Goal: Information Seeking & Learning: Learn about a topic

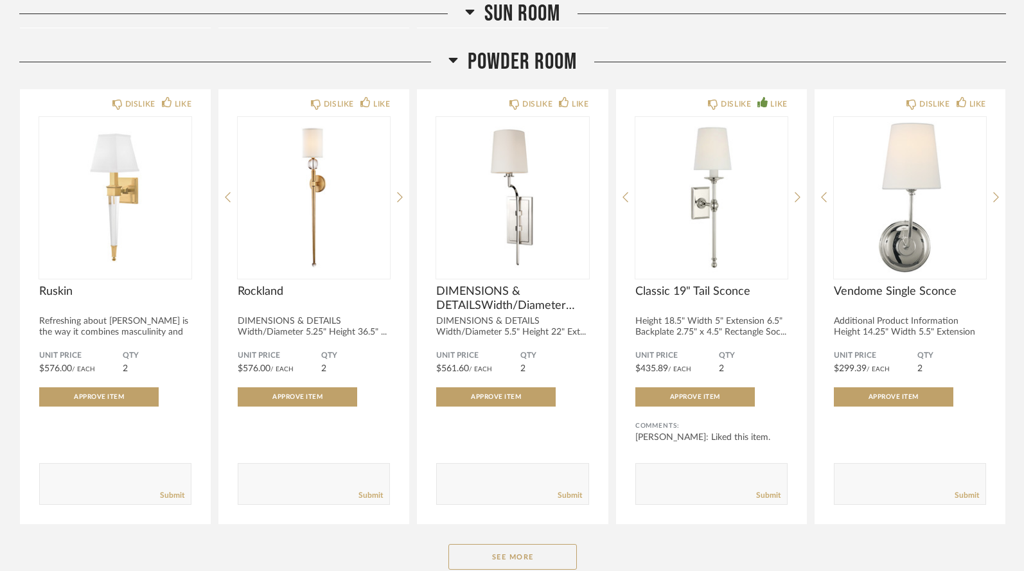
scroll to position [6554, 0]
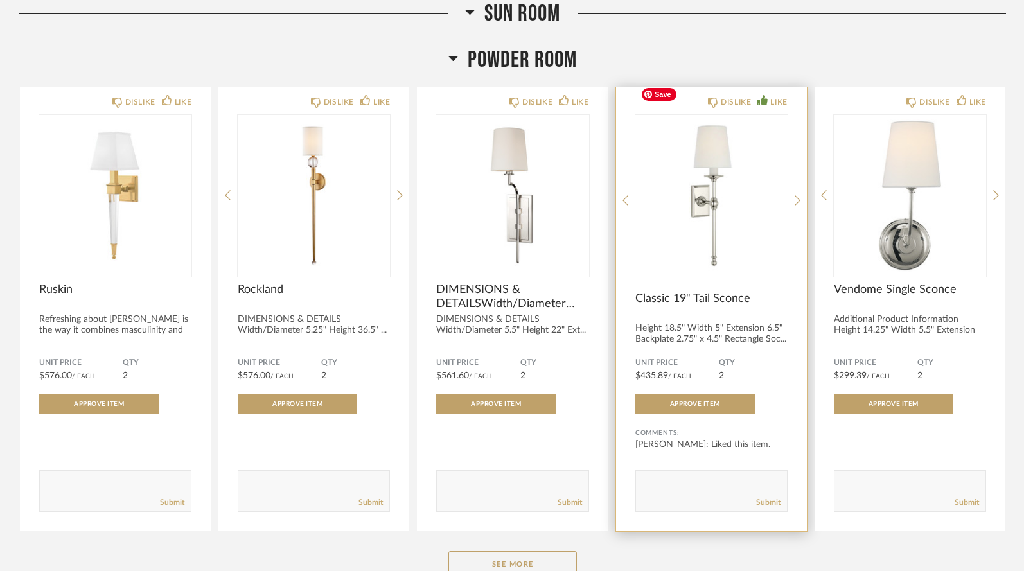
click at [713, 181] on img "0" at bounding box center [712, 195] width 152 height 161
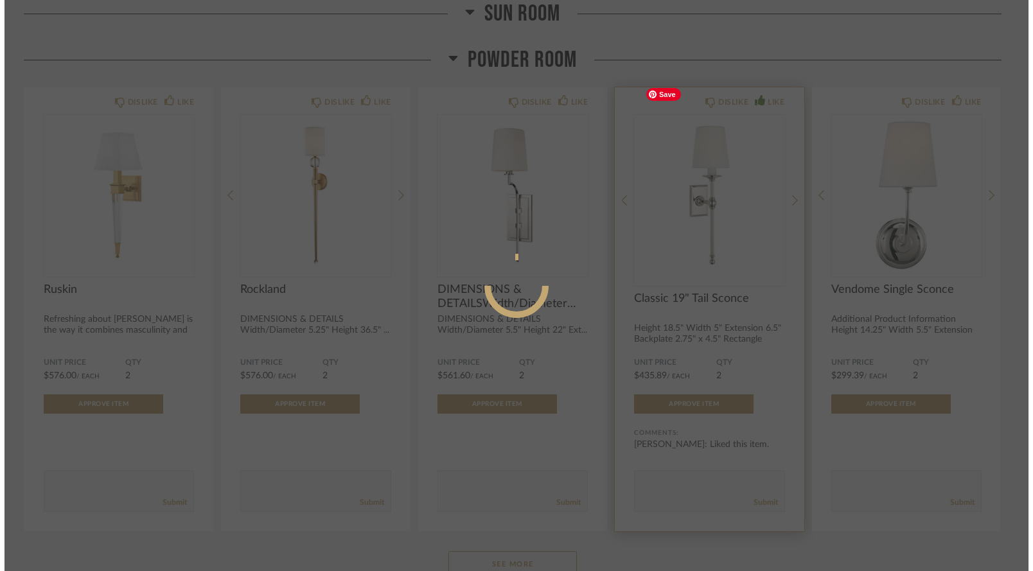
scroll to position [0, 0]
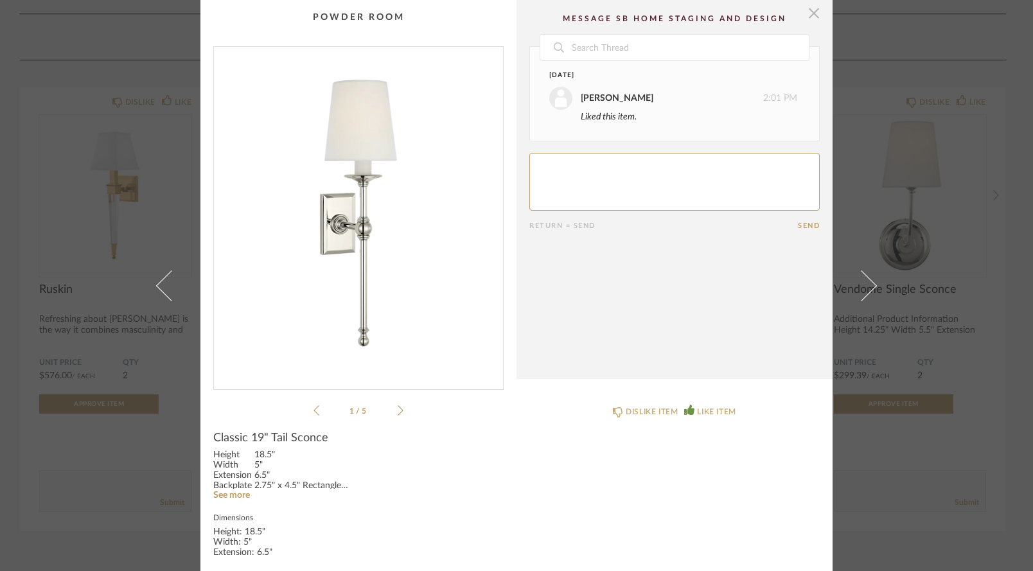
click at [807, 17] on span "button" at bounding box center [814, 13] width 26 height 26
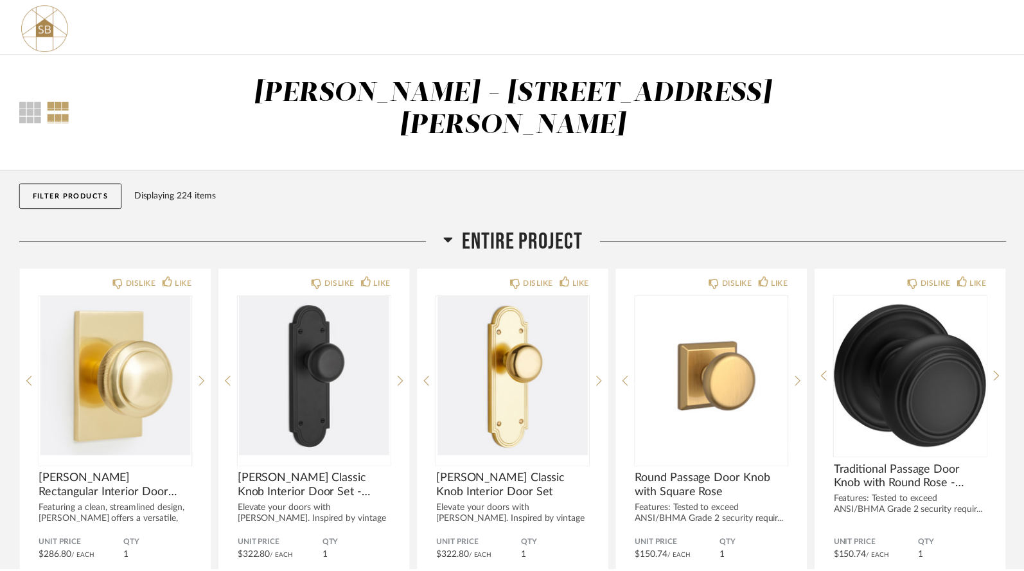
scroll to position [6554, 0]
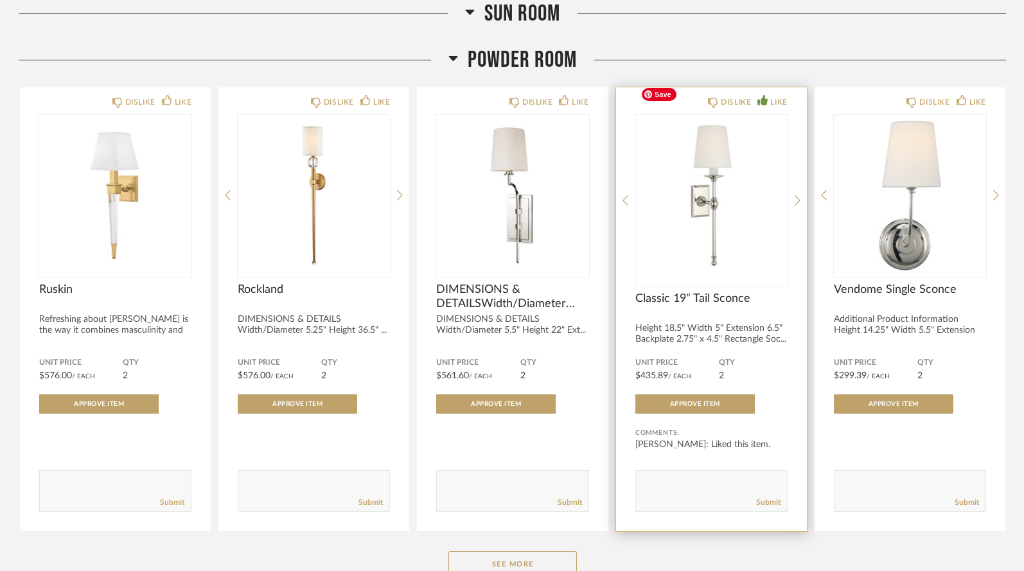
click at [706, 162] on img "0" at bounding box center [712, 195] width 152 height 161
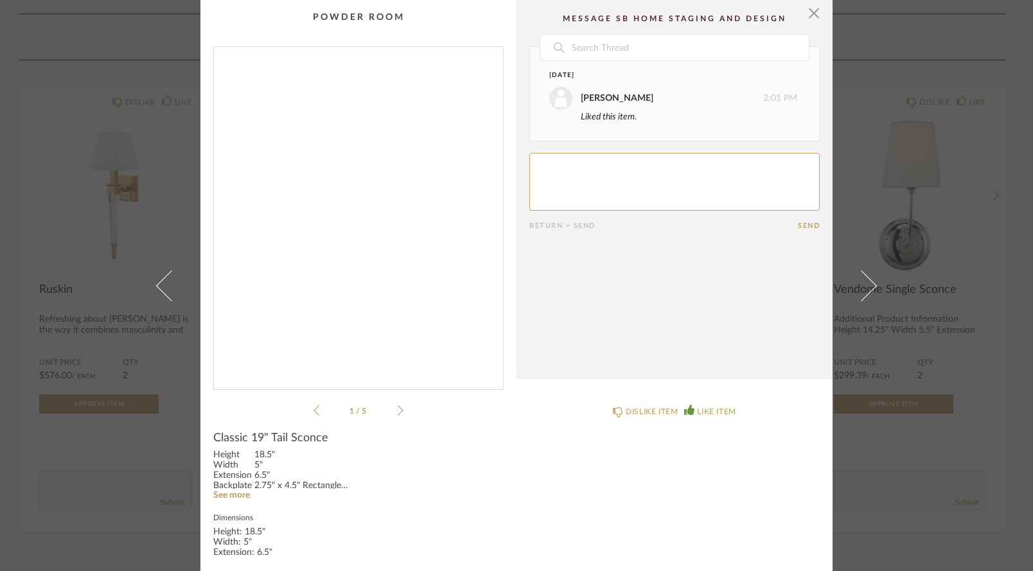
scroll to position [0, 0]
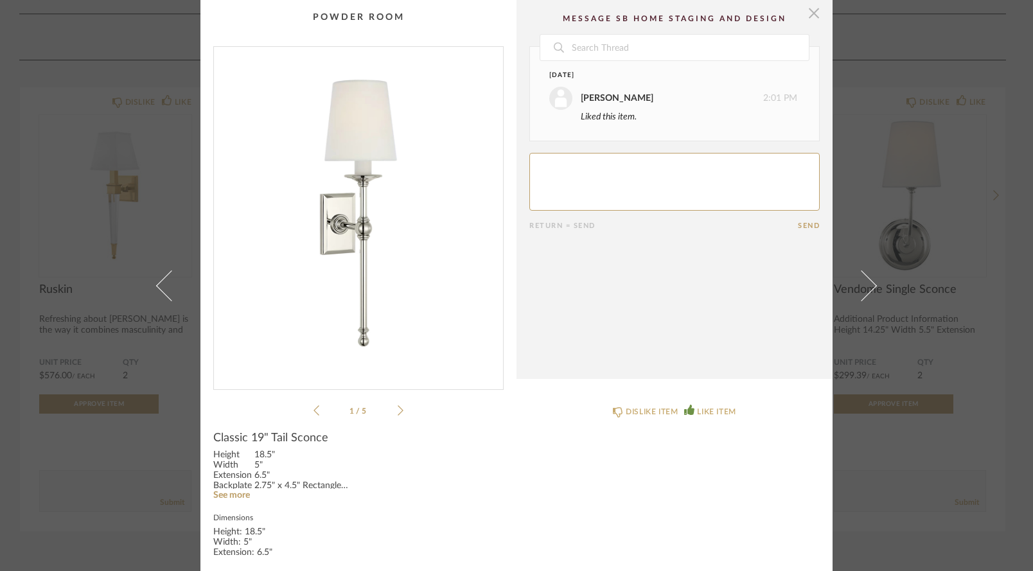
click at [812, 17] on span "button" at bounding box center [814, 13] width 26 height 26
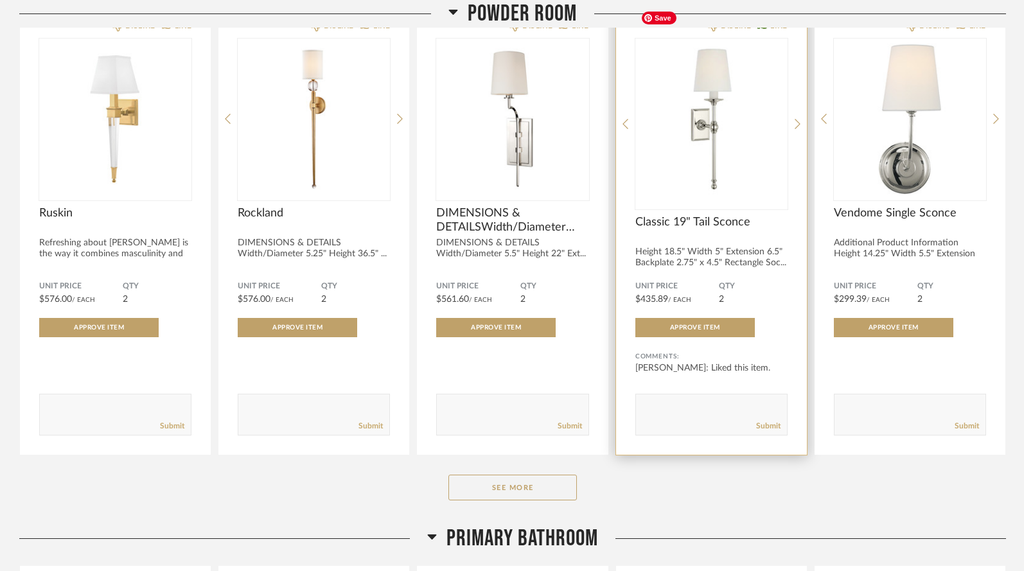
scroll to position [6636, 0]
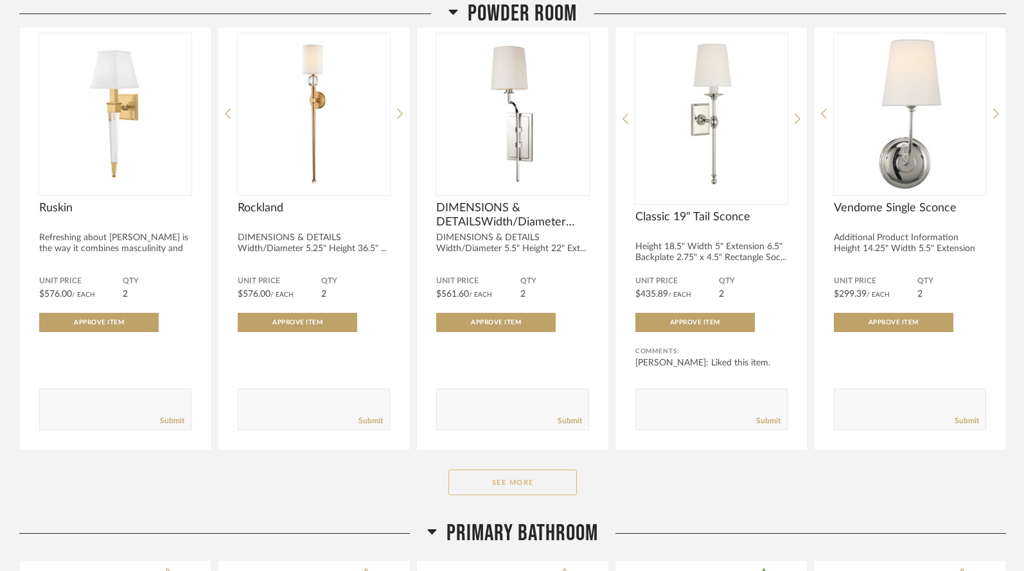
click at [506, 470] on button "See More" at bounding box center [513, 483] width 129 height 26
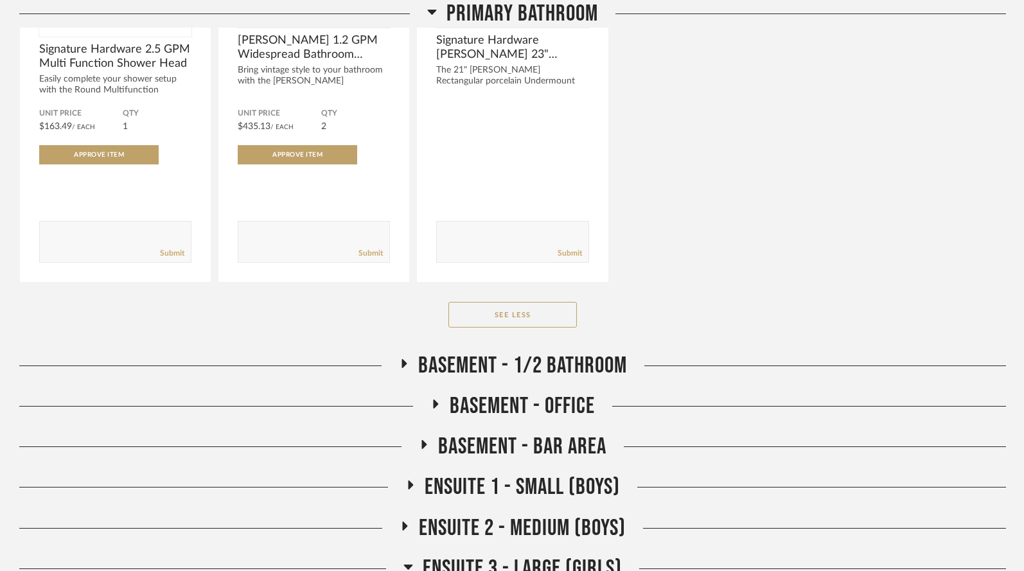
scroll to position [11431, 0]
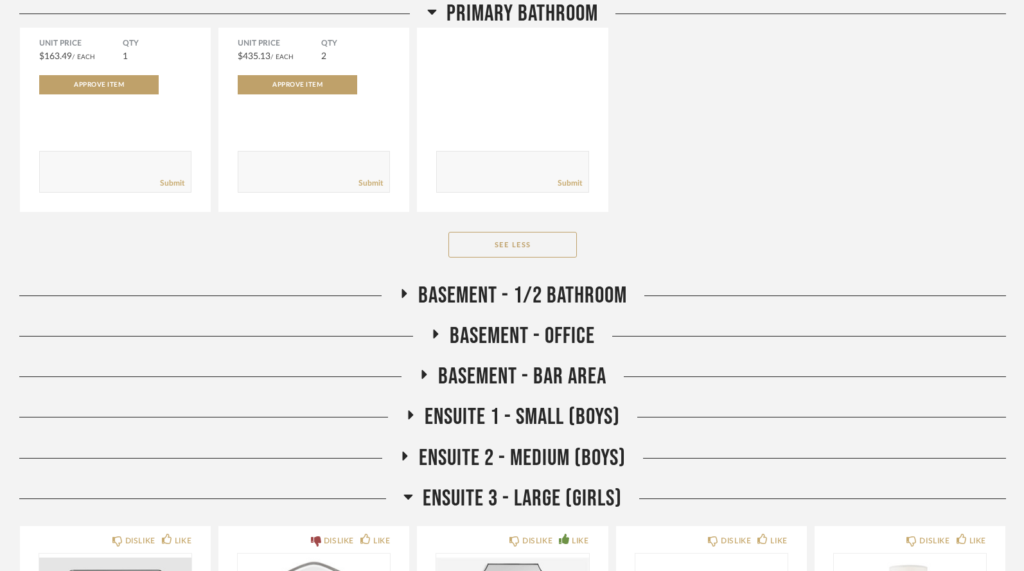
click at [410, 495] on icon at bounding box center [408, 497] width 9 height 5
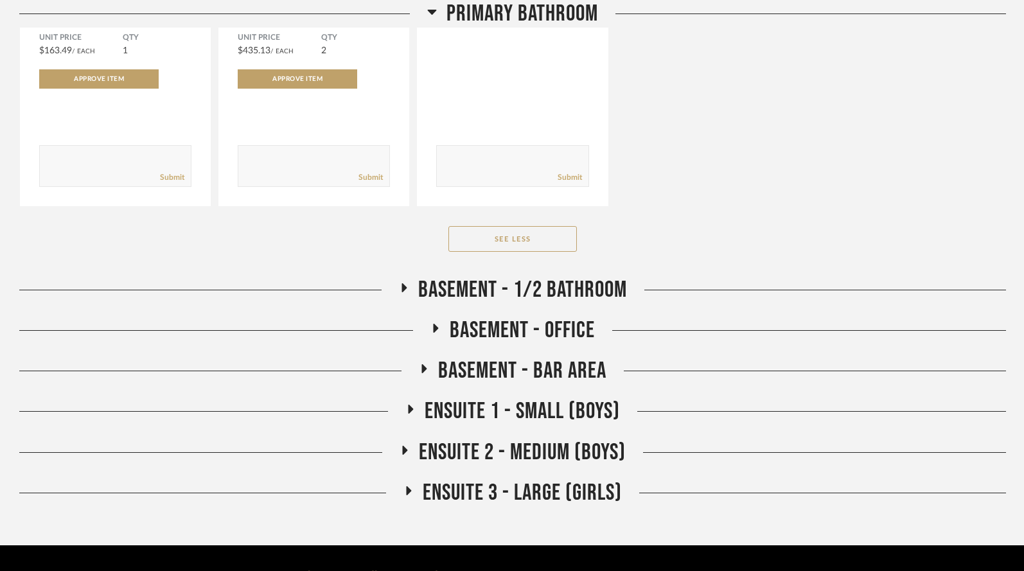
scroll to position [11437, 0]
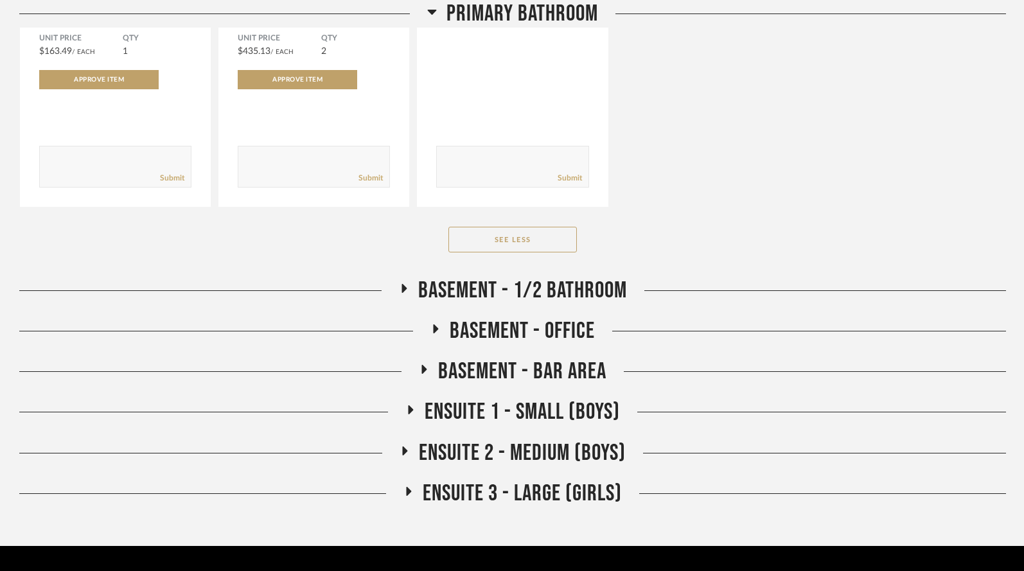
click at [408, 487] on icon at bounding box center [409, 491] width 5 height 9
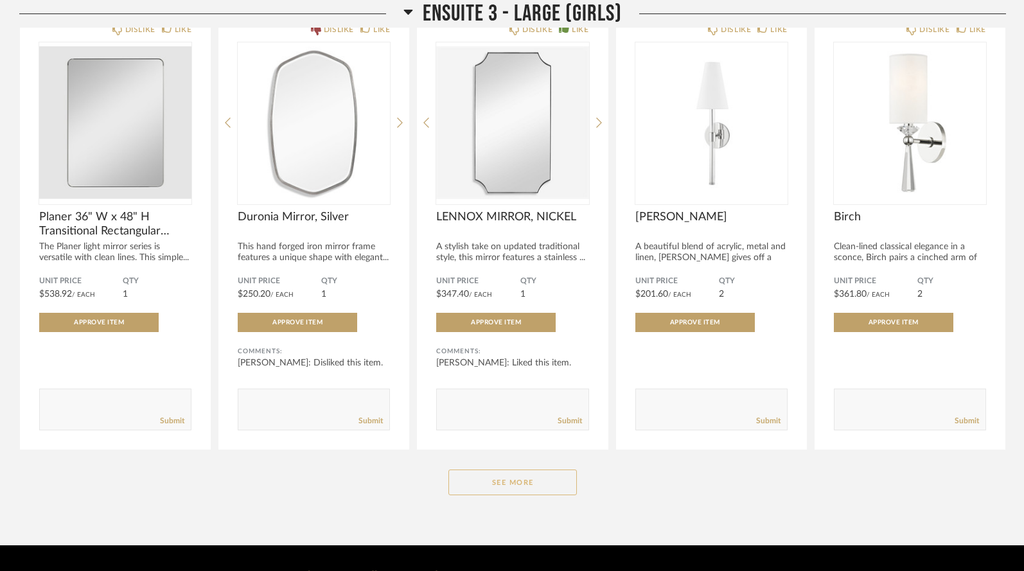
scroll to position [11942, 0]
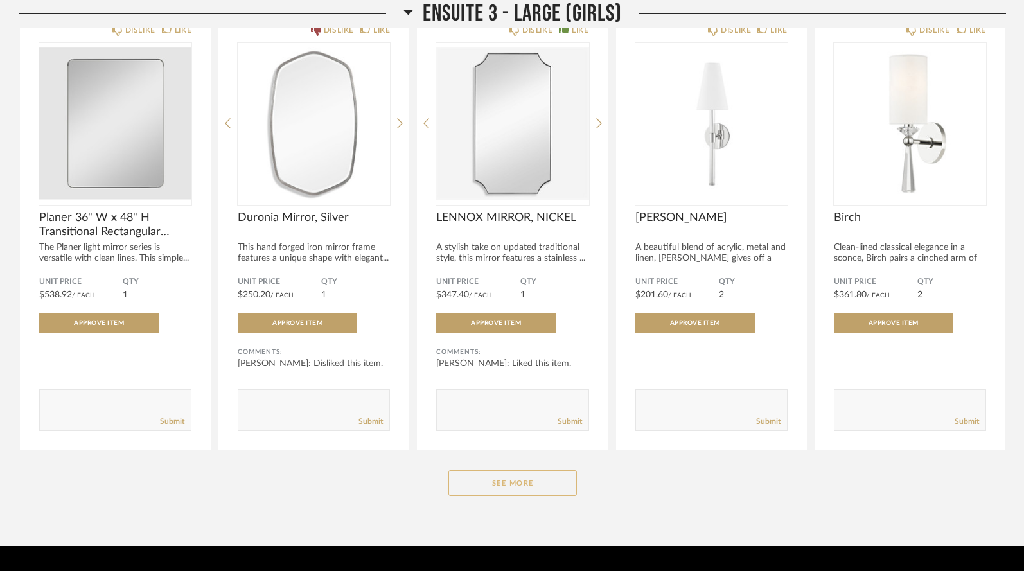
click at [500, 470] on button "See More" at bounding box center [513, 483] width 129 height 26
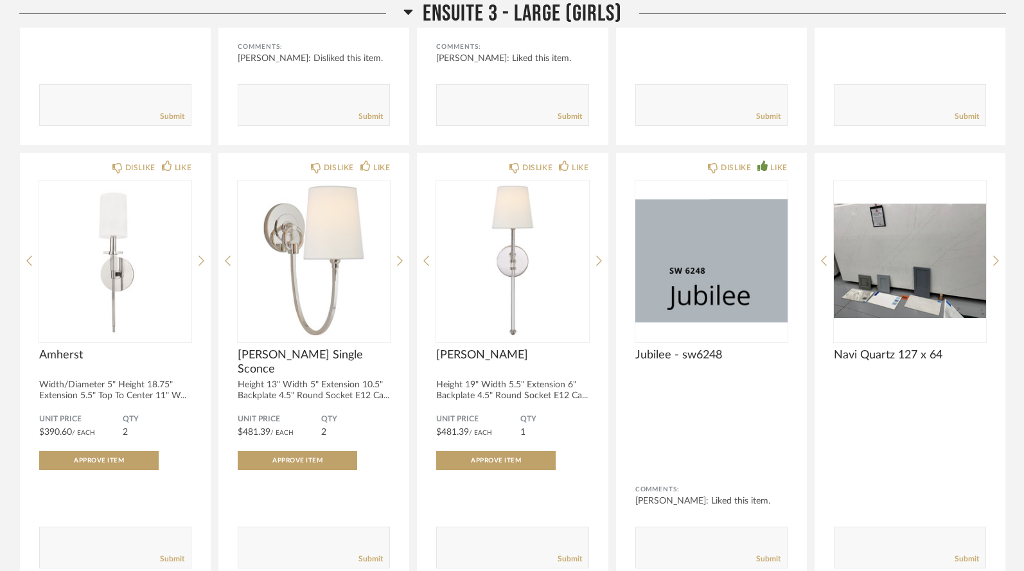
scroll to position [12253, 0]
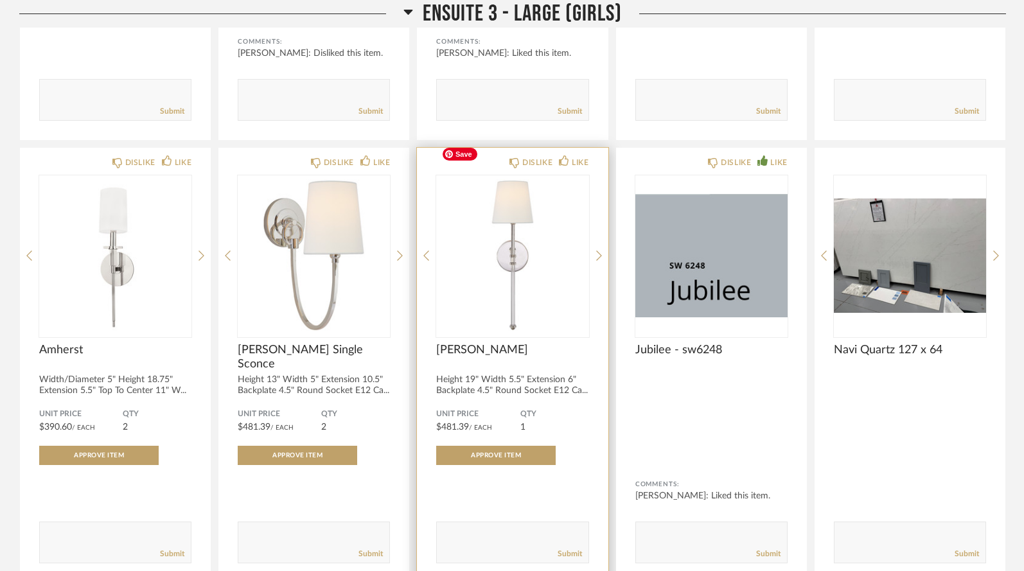
click at [484, 238] on img "0" at bounding box center [512, 255] width 152 height 161
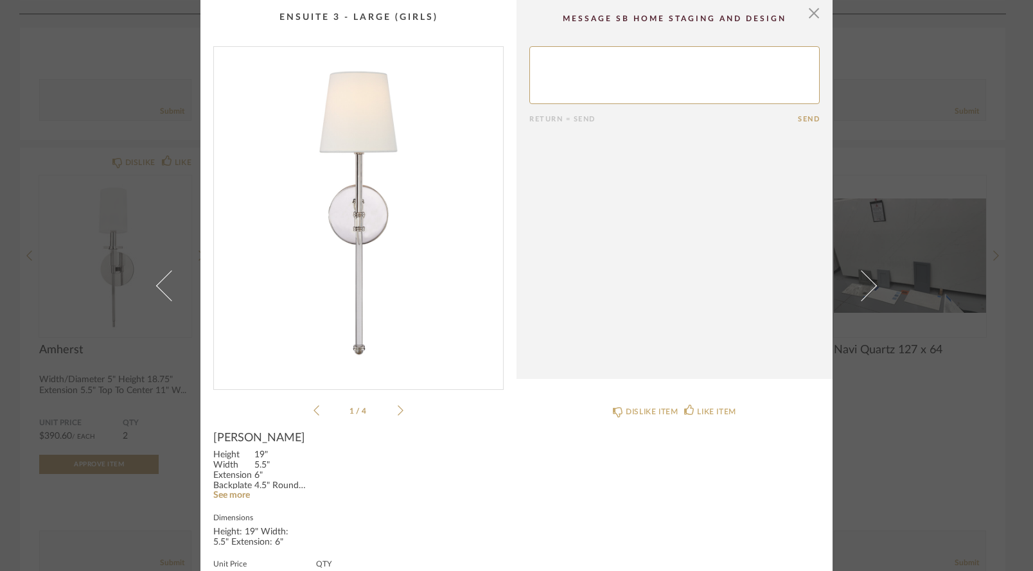
scroll to position [0, 0]
click at [811, 16] on span "button" at bounding box center [814, 13] width 26 height 26
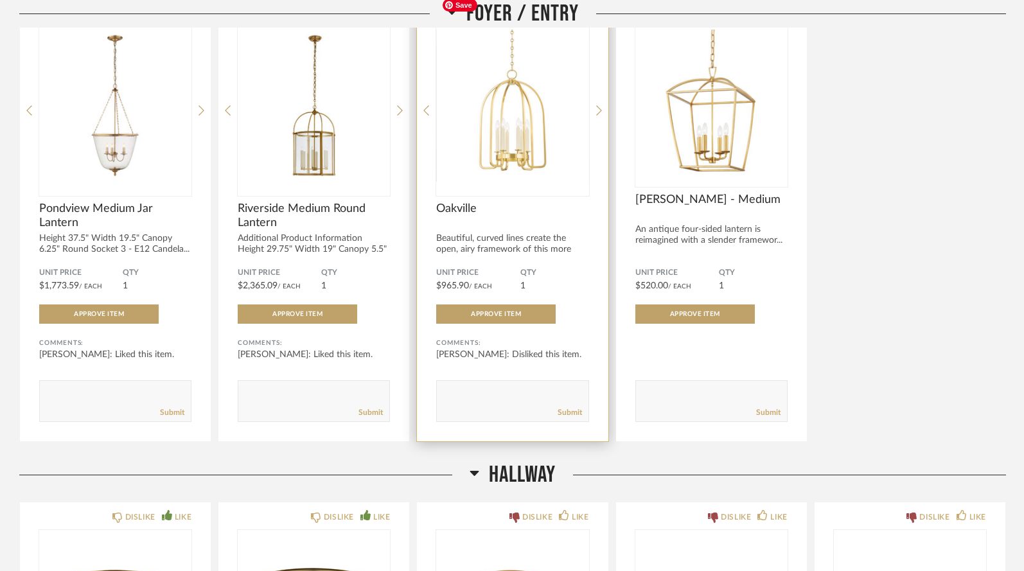
scroll to position [1734, 0]
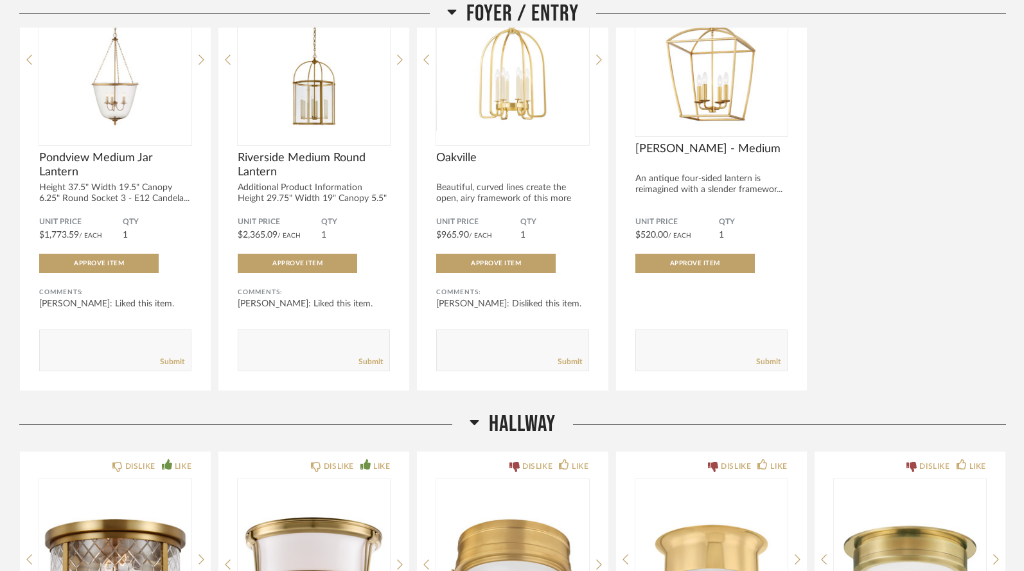
click at [479, 411] on h2 "Hallway" at bounding box center [513, 425] width 86 height 28
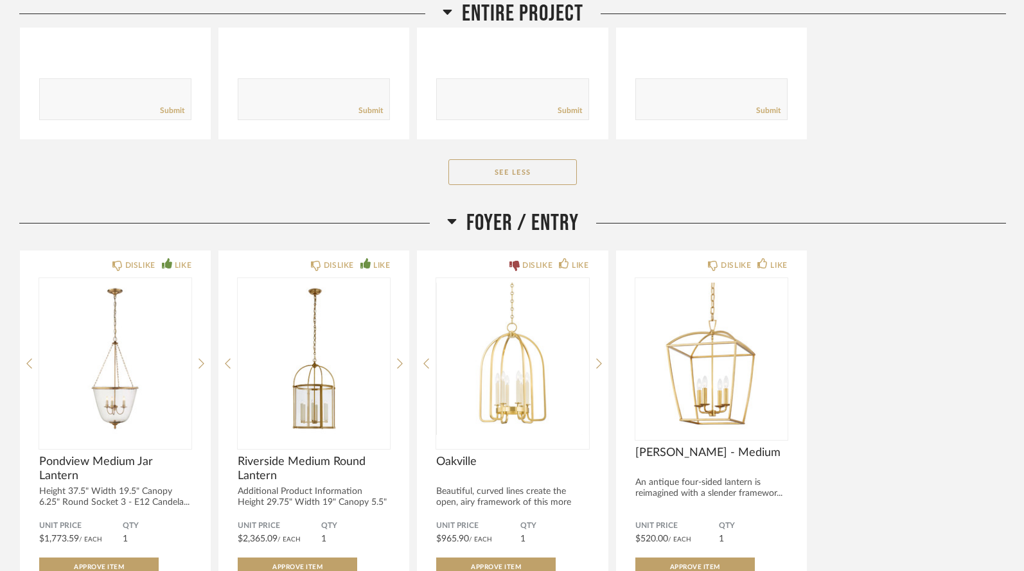
scroll to position [1432, 0]
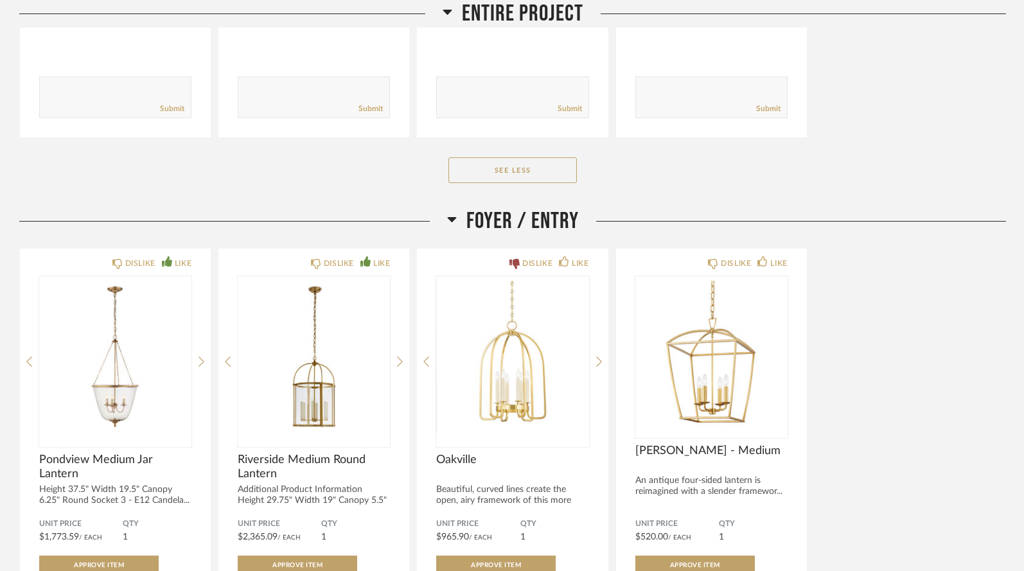
click at [453, 211] on icon at bounding box center [452, 218] width 10 height 15
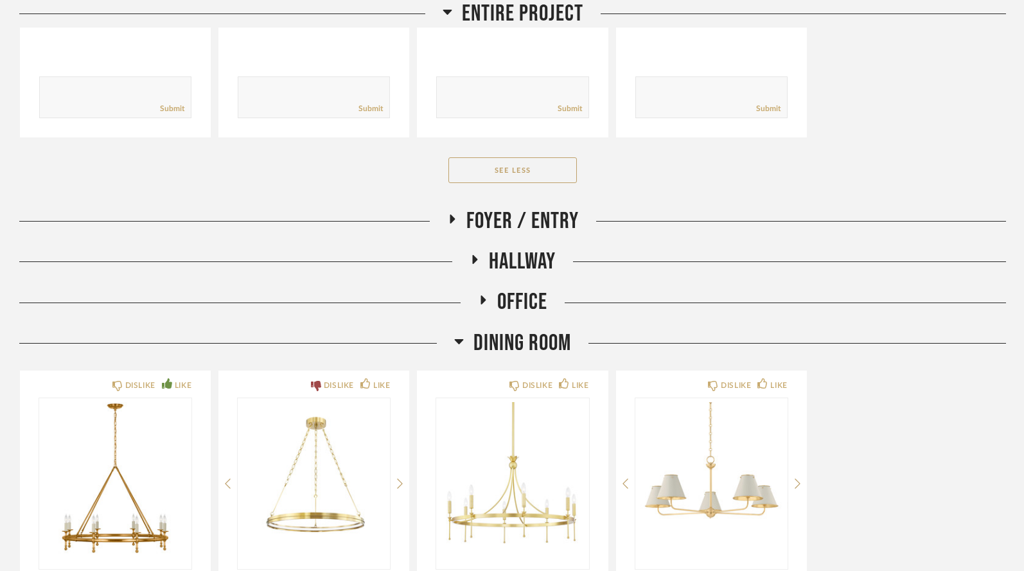
click at [475, 255] on icon at bounding box center [475, 259] width 5 height 9
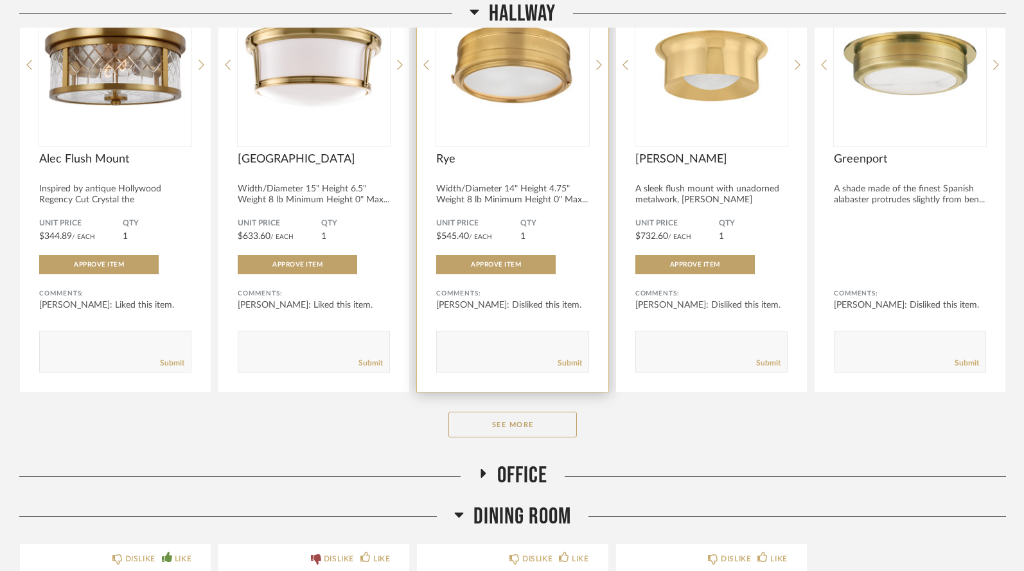
scroll to position [1781, 0]
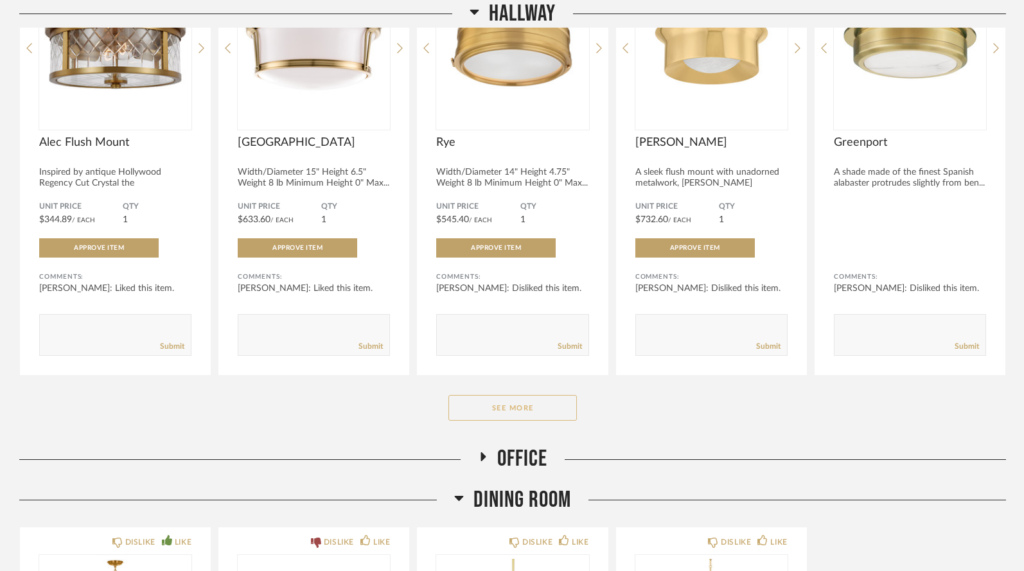
click at [510, 395] on button "See More" at bounding box center [513, 408] width 129 height 26
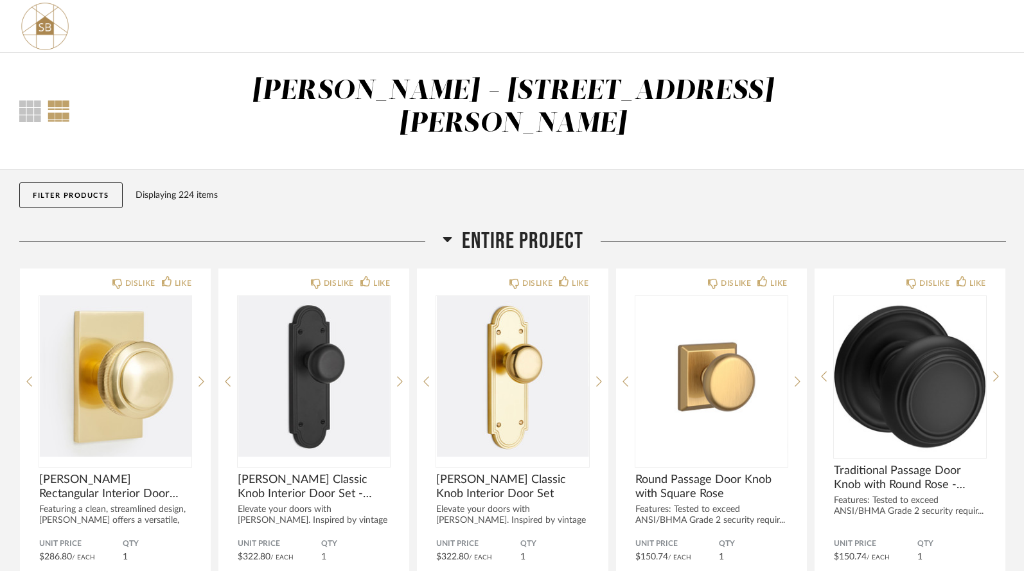
scroll to position [0, 0]
